Goal: Task Accomplishment & Management: Complete application form

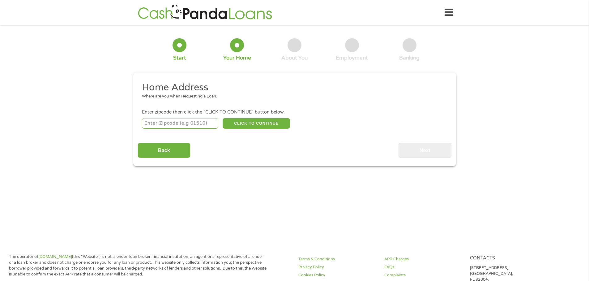
click at [196, 123] on input "number" at bounding box center [180, 123] width 76 height 11
type input "33177"
click at [255, 120] on button "CLICK TO CONTINUE" at bounding box center [255, 123] width 67 height 11
type input "33177"
type input "[GEOGRAPHIC_DATA]"
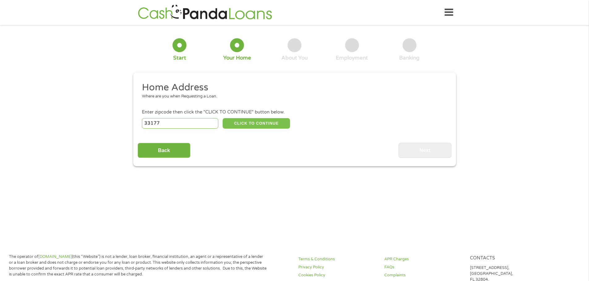
select select "[US_STATE]"
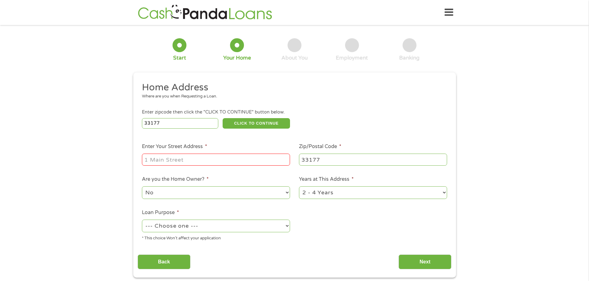
click at [237, 160] on input "Enter Your Street Address *" at bounding box center [216, 160] width 148 height 12
type input "[STREET_ADDRESS]"
click at [234, 228] on select "--- Choose one --- Pay Bills Debt Consolidation Home Improvement Major Purchase…" at bounding box center [216, 226] width 148 height 13
select select "paybills"
click at [142, 220] on select "--- Choose one --- Pay Bills Debt Consolidation Home Improvement Major Purchase…" at bounding box center [216, 226] width 148 height 13
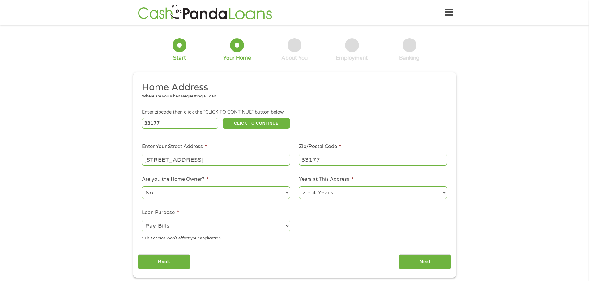
click at [408, 195] on select "1 Year or less 1 - 2 Years 2 - 4 Years Over 4 Years" at bounding box center [373, 193] width 148 height 13
select select "24months"
click at [299, 187] on select "1 Year or less 1 - 2 Years 2 - 4 Years Over 4 Years" at bounding box center [373, 193] width 148 height 13
click at [414, 263] on input "Next" at bounding box center [424, 262] width 53 height 15
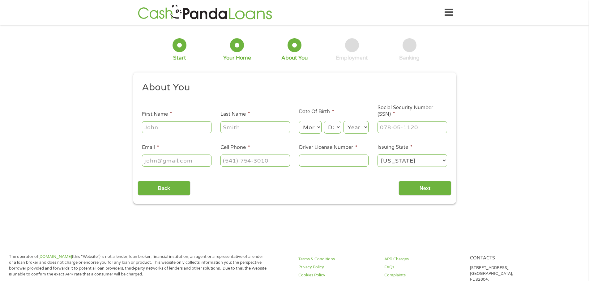
click at [169, 126] on input "First Name *" at bounding box center [177, 127] width 70 height 12
type input "alondra"
type input "[PERSON_NAME]"
type input "[EMAIL_ADDRESS][DOMAIN_NAME]"
type input "[PHONE_NUMBER]"
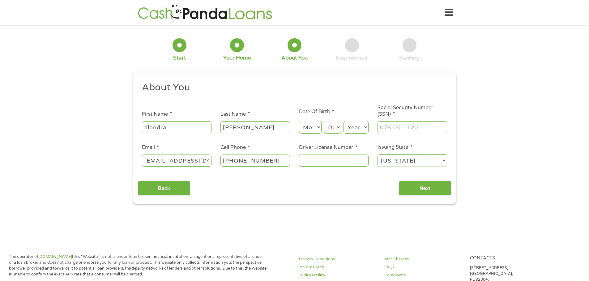
click at [315, 125] on select "Month 1 2 3 4 5 6 7 8 9 10 11 12" at bounding box center [310, 127] width 23 height 13
select select "3"
click at [299, 121] on select "Month 1 2 3 4 5 6 7 8 9 10 11 12" at bounding box center [310, 127] width 23 height 13
click at [329, 132] on select "Day 1 2 3 4 5 6 7 8 9 10 11 12 13 14 15 16 17 18 19 20 21 22 23 24 25 26 27 28 …" at bounding box center [332, 127] width 17 height 13
select select "20"
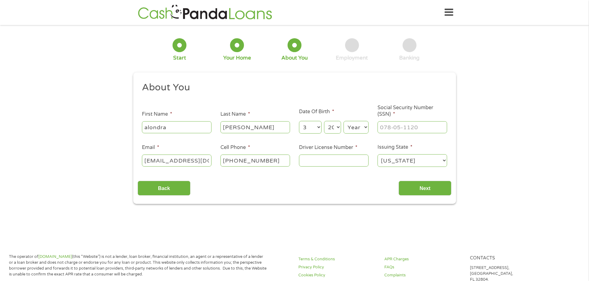
click at [324, 121] on select "Day 1 2 3 4 5 6 7 8 9 10 11 12 13 14 15 16 17 18 19 20 21 22 23 24 25 26 27 28 …" at bounding box center [332, 127] width 17 height 13
click at [355, 125] on select "Year [DATE] 2006 2005 2004 2003 2002 2001 2000 1999 1998 1997 1996 1995 1994 19…" at bounding box center [355, 127] width 25 height 13
select select "2004"
click at [343, 121] on select "Year [DATE] 2006 2005 2004 2003 2002 2001 2000 1999 1998 1997 1996 1995 1994 19…" at bounding box center [355, 127] width 25 height 13
click at [393, 126] on input "___-__-____" at bounding box center [412, 127] width 70 height 12
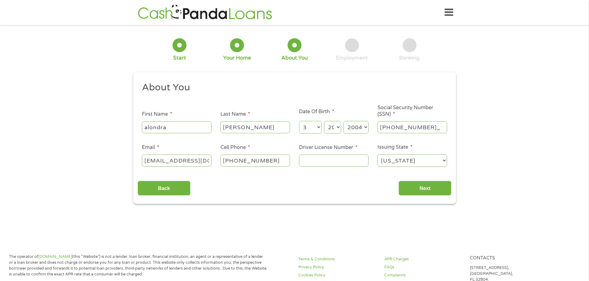
type input "833-76-2724"
click at [310, 162] on input "Driver License Number *" at bounding box center [334, 161] width 70 height 12
type input "S242753496000"
click at [436, 185] on input "Next" at bounding box center [424, 188] width 53 height 15
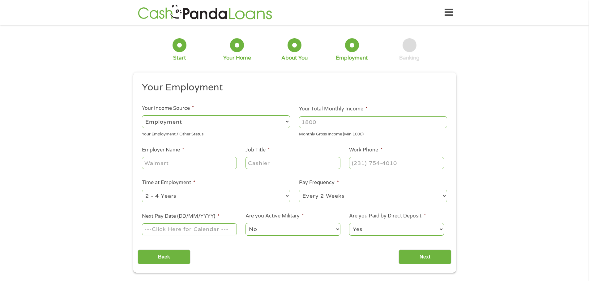
click at [193, 125] on select "--- Choose one --- Employment [DEMOGRAPHIC_DATA] Benefits" at bounding box center [216, 122] width 148 height 13
click at [142, 116] on select "--- Choose one --- Employment [DEMOGRAPHIC_DATA] Benefits" at bounding box center [216, 122] width 148 height 13
click at [362, 122] on input "Your Total Monthly Income *" at bounding box center [373, 122] width 148 height 12
type input "4"
type input "3800"
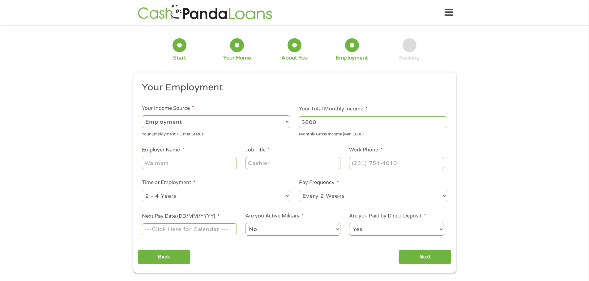
click at [224, 162] on input "Employer Name *" at bounding box center [189, 163] width 95 height 12
type input "SODEXO LIVE"
click at [316, 165] on input "Job Title *" at bounding box center [292, 163] width 95 height 12
type input "ADMINISTRATIVE ASSISTANT"
click at [386, 166] on input "(___) ___-____" at bounding box center [396, 163] width 95 height 12
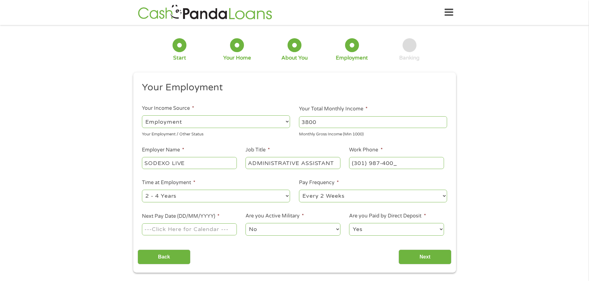
type input "[PHONE_NUMBER]"
drag, startPoint x: 267, startPoint y: 207, endPoint x: 278, endPoint y: 204, distance: 11.5
click at [267, 207] on ul "Your Employment Your Income Source * --- Choose one --- Employment [DEMOGRAPHIC…" at bounding box center [295, 162] width 314 height 160
click at [285, 197] on select "--- Choose one --- 1 Year or less 1 - 2 Years 2 - 4 Years Over 4 Years" at bounding box center [216, 196] width 148 height 13
select select "24months"
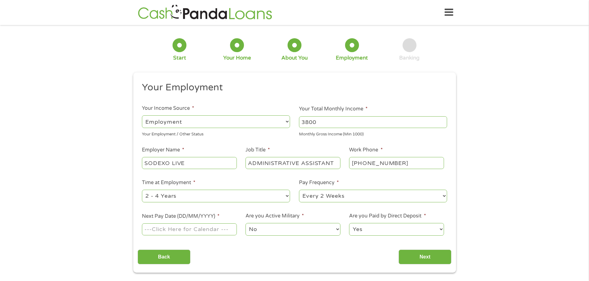
click at [142, 190] on select "--- Choose one --- 1 Year or less 1 - 2 Years 2 - 4 Years Over 4 Years" at bounding box center [216, 196] width 148 height 13
click at [338, 201] on select "--- Choose one --- Every 2 Weeks Every Week Monthly Semi-Monthly" at bounding box center [373, 196] width 148 height 13
select select "weekly"
click at [299, 190] on select "--- Choose one --- Every 2 Weeks Every Week Monthly Semi-Monthly" at bounding box center [373, 196] width 148 height 13
click at [174, 227] on input "Next Pay Date (DD/MM/YYYY) *" at bounding box center [189, 230] width 95 height 12
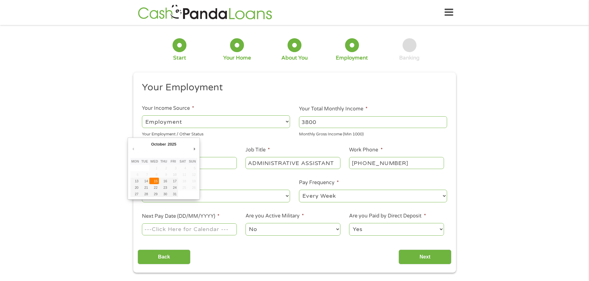
type input "[DATE]"
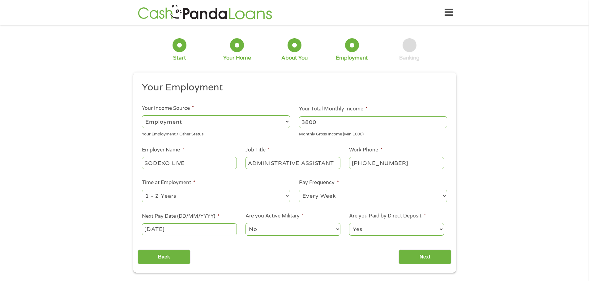
click at [305, 231] on select "No Yes" at bounding box center [292, 229] width 95 height 13
click at [380, 252] on div "Back Next" at bounding box center [295, 254] width 314 height 19
click at [409, 258] on input "Next" at bounding box center [424, 257] width 53 height 15
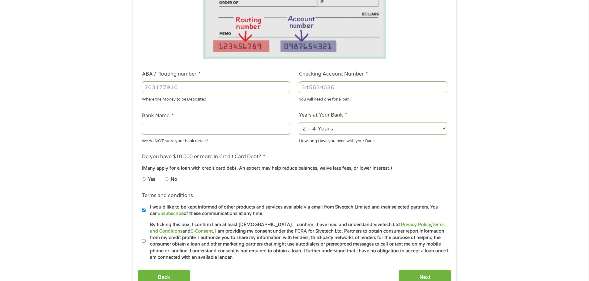
scroll to position [154, 0]
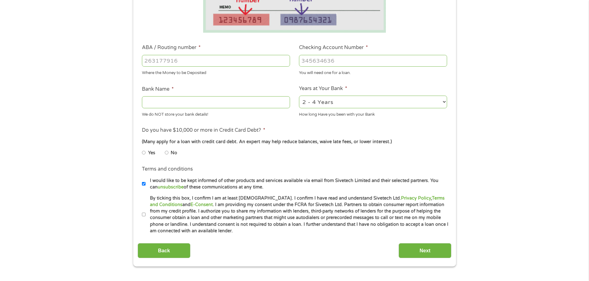
click at [169, 154] on li "No" at bounding box center [176, 153] width 22 height 12
click at [167, 152] on input "No" at bounding box center [167, 153] width 4 height 10
radio input "true"
click at [145, 214] on input "By ticking this box, I confirm I am at least [DEMOGRAPHIC_DATA]. I confirm I ha…" at bounding box center [144, 215] width 4 height 10
checkbox input "true"
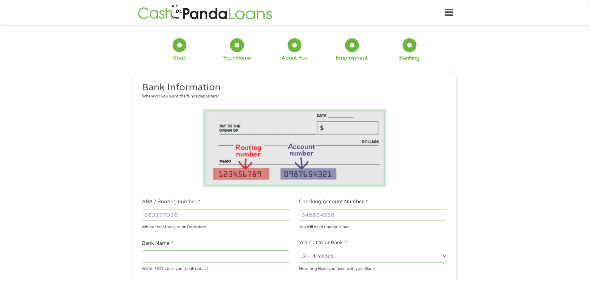
scroll to position [31, 0]
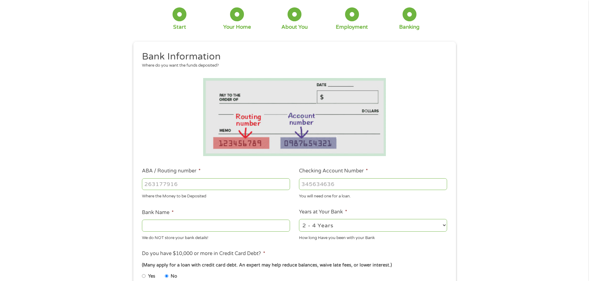
click at [246, 183] on input "ABA / Routing number *" at bounding box center [216, 185] width 148 height 12
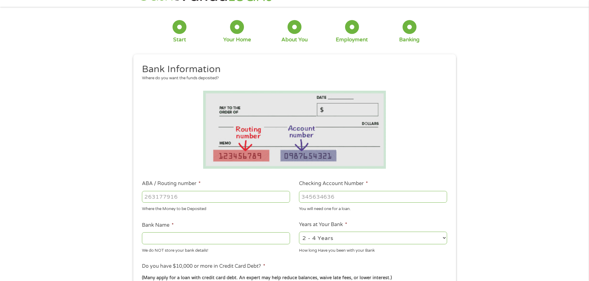
scroll to position [0, 0]
